Goal: Information Seeking & Learning: Learn about a topic

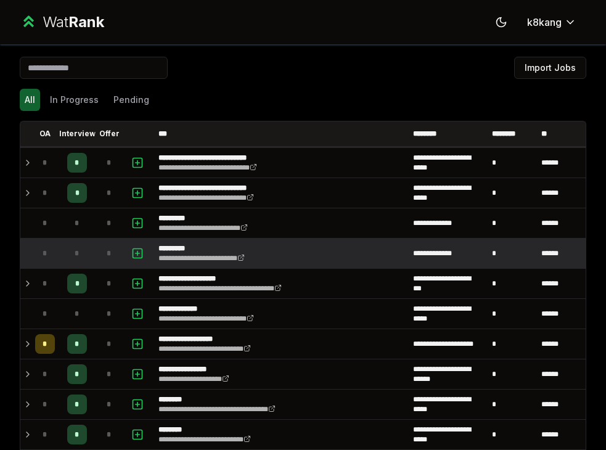
click at [28, 254] on td at bounding box center [25, 254] width 10 height 30
click at [56, 251] on td "*" at bounding box center [45, 254] width 30 height 30
click at [107, 253] on span "*" at bounding box center [109, 254] width 5 height 10
click at [121, 252] on td "*" at bounding box center [109, 254] width 30 height 30
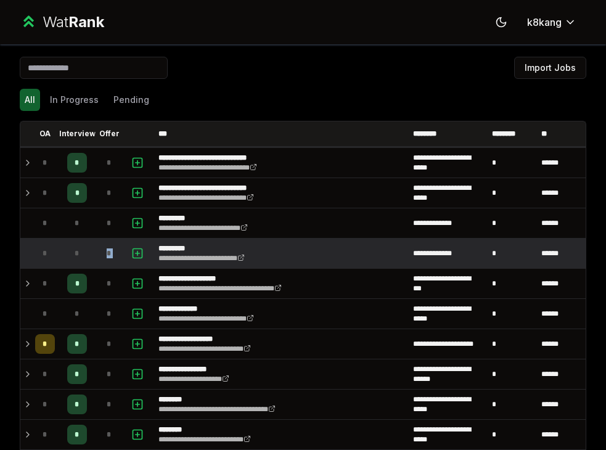
click at [121, 252] on td "*" at bounding box center [109, 254] width 30 height 30
click at [63, 248] on td "*" at bounding box center [77, 254] width 35 height 30
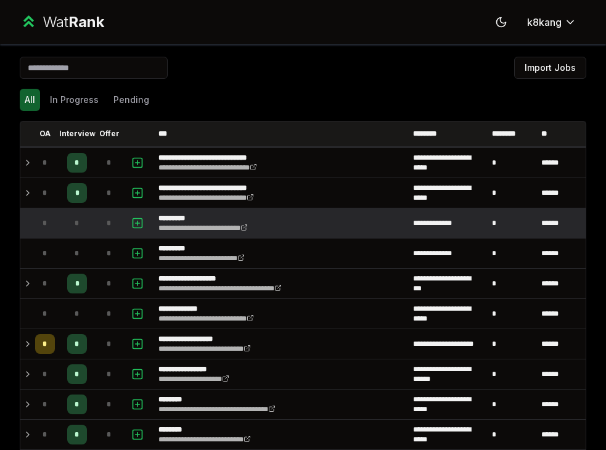
click at [64, 231] on td "*" at bounding box center [77, 223] width 35 height 30
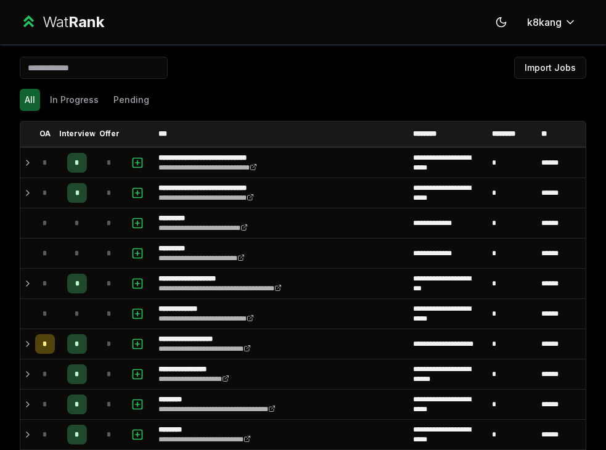
click at [346, 99] on div "All In Progress Pending" at bounding box center [303, 100] width 567 height 22
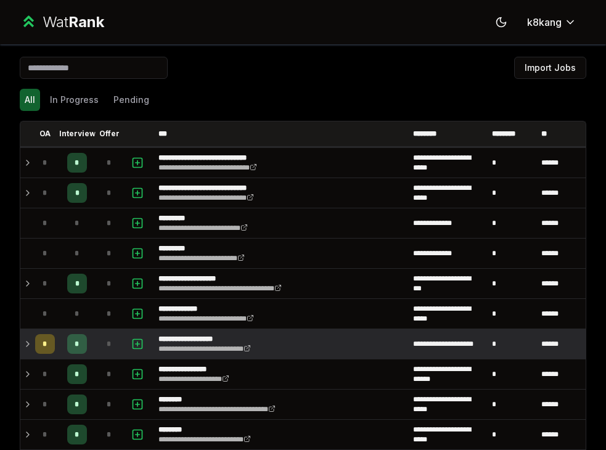
click at [25, 335] on td at bounding box center [25, 344] width 10 height 30
click at [31, 346] on td "*" at bounding box center [45, 344] width 30 height 30
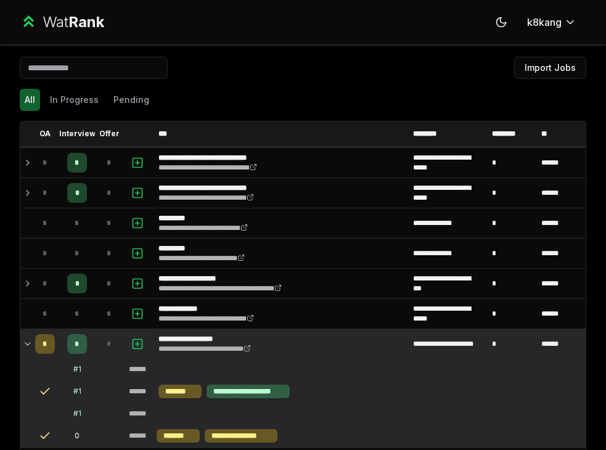
click at [31, 346] on td "*" at bounding box center [45, 344] width 30 height 30
